Goal: Task Accomplishment & Management: Use online tool/utility

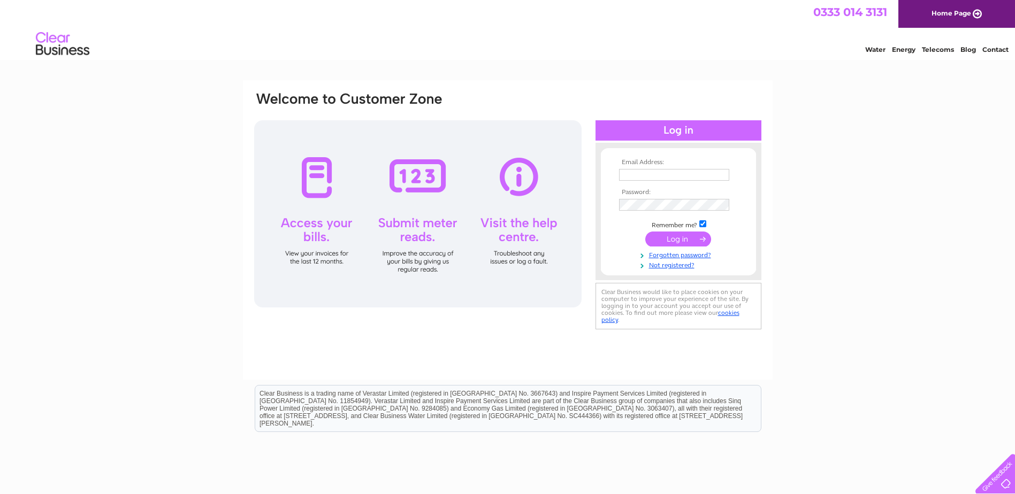
type input "jbm@lyleston.co.uk"
click at [681, 237] on input "submit" at bounding box center [678, 239] width 66 height 15
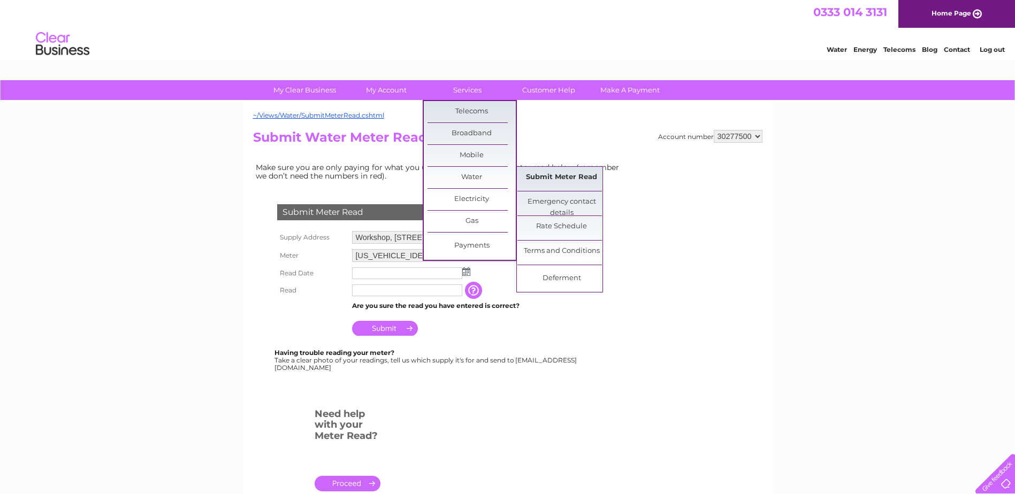
click at [549, 180] on link "Submit Meter Read" at bounding box center [561, 177] width 88 height 21
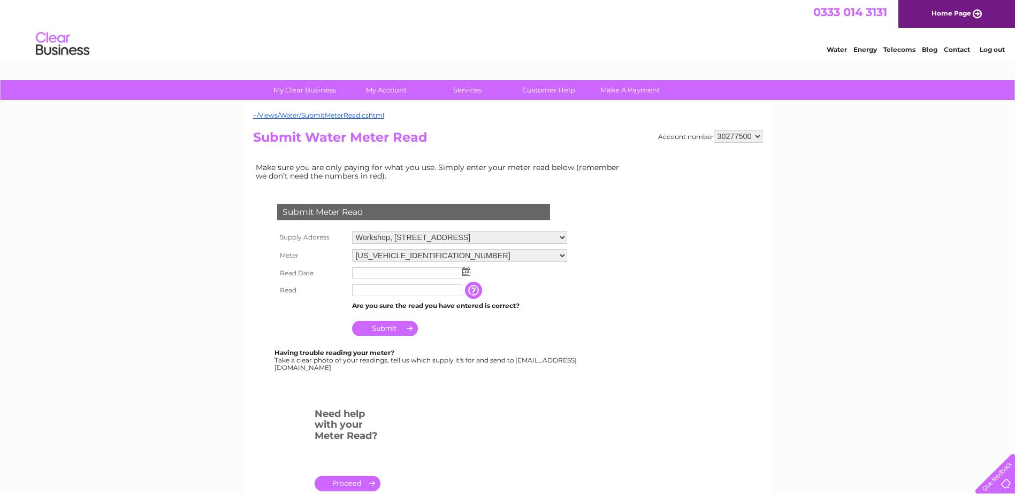
click at [467, 272] on img at bounding box center [466, 272] width 8 height 9
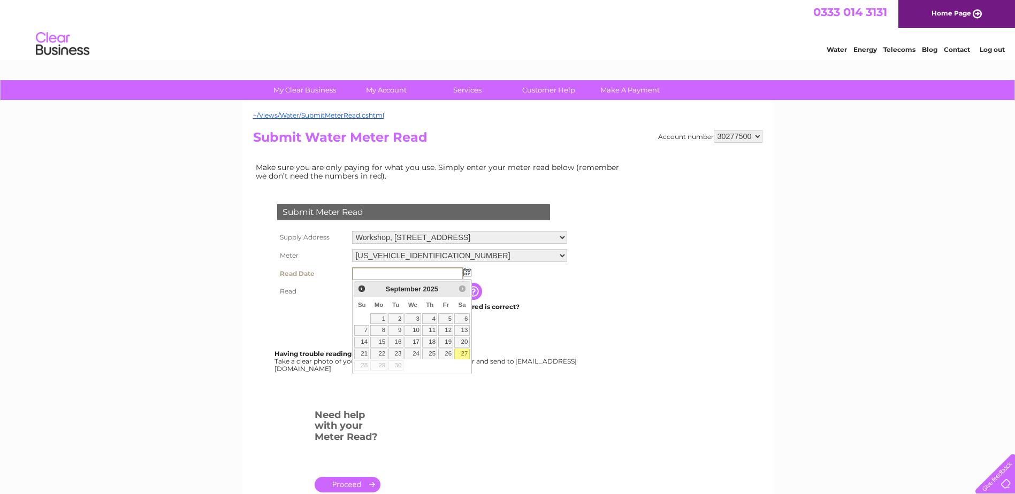
click at [464, 352] on link "27" at bounding box center [461, 354] width 15 height 11
type input "[DATE]"
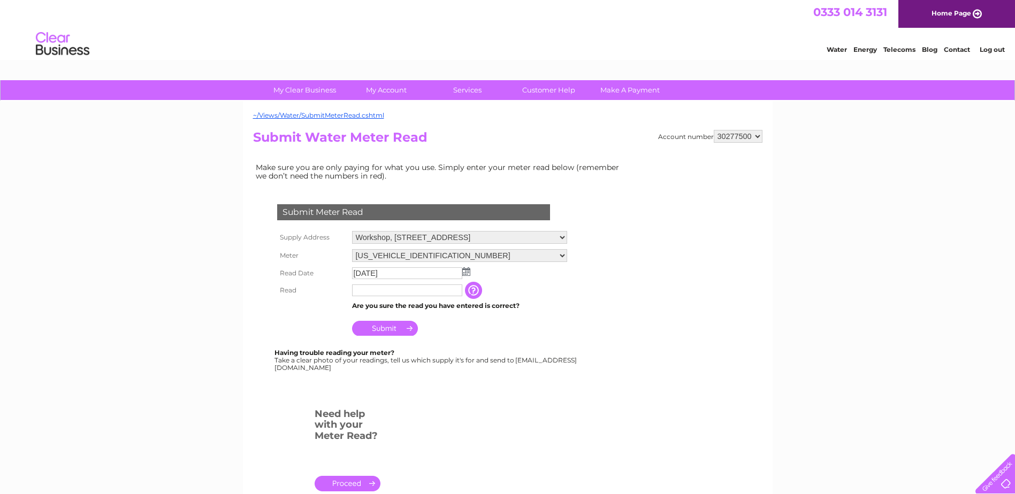
click at [432, 289] on input "text" at bounding box center [407, 291] width 110 height 12
type input "02446"
click at [384, 331] on input "Submit" at bounding box center [385, 329] width 66 height 15
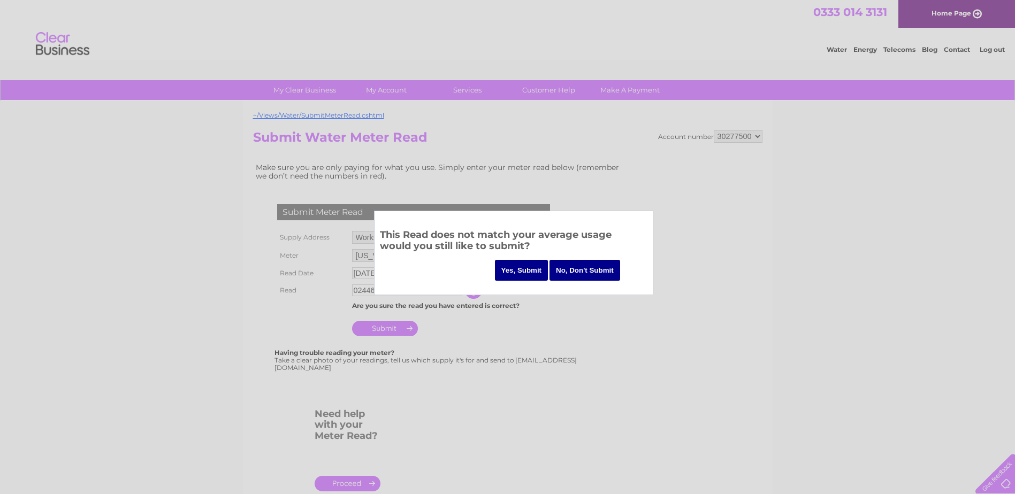
click at [526, 266] on input "Yes, Submit" at bounding box center [522, 270] width 54 height 21
